Goal: Check status

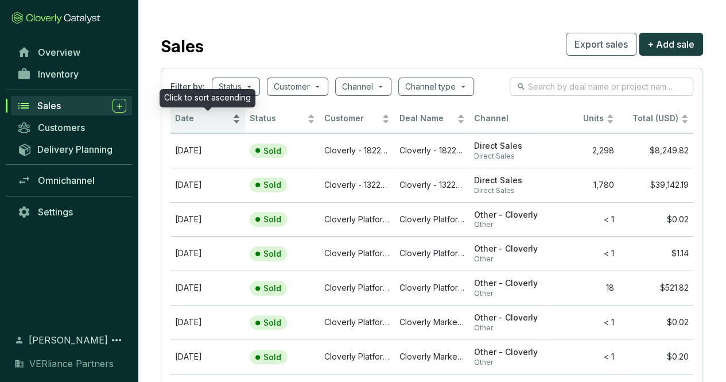
click at [195, 112] on div "Date" at bounding box center [207, 119] width 65 height 14
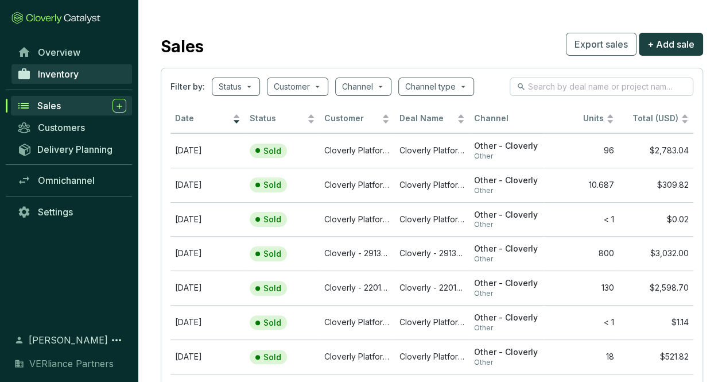
click at [86, 78] on link "Inventory" at bounding box center [71, 74] width 121 height 20
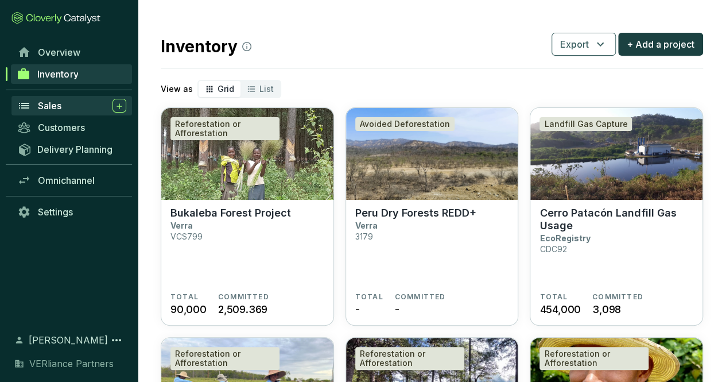
click at [79, 104] on div "Sales" at bounding box center [82, 106] width 88 height 14
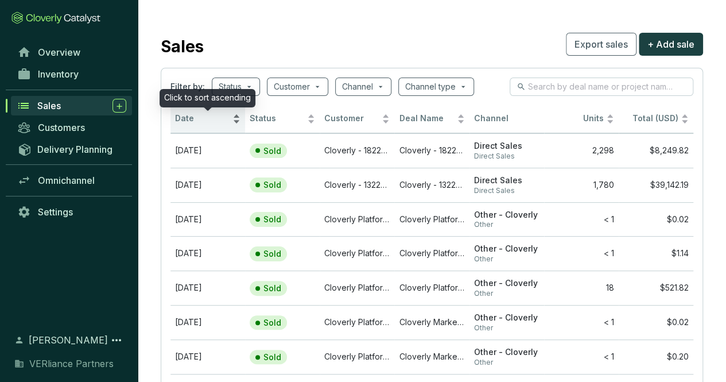
click at [207, 123] on span "Date" at bounding box center [202, 118] width 55 height 11
